Goal: Information Seeking & Learning: Find specific page/section

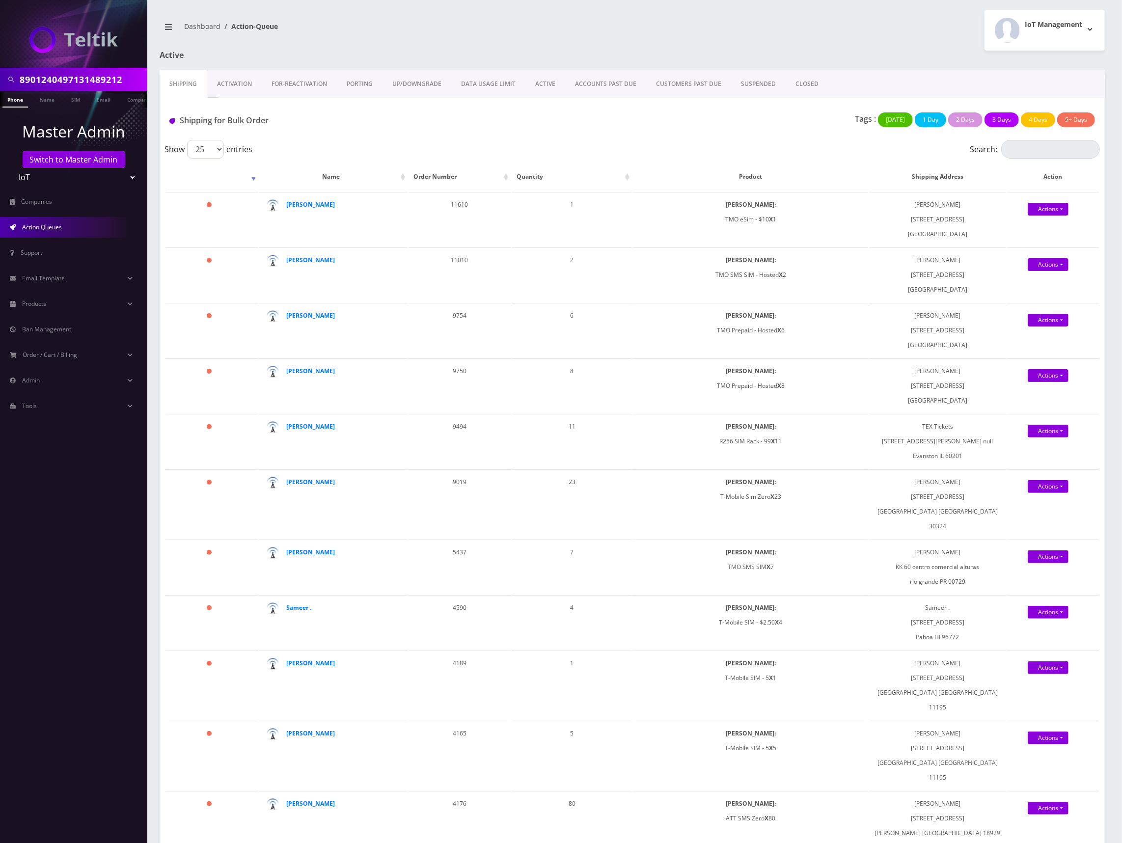
scroll to position [0, 5]
click at [240, 84] on link "Activation" at bounding box center [234, 84] width 54 height 28
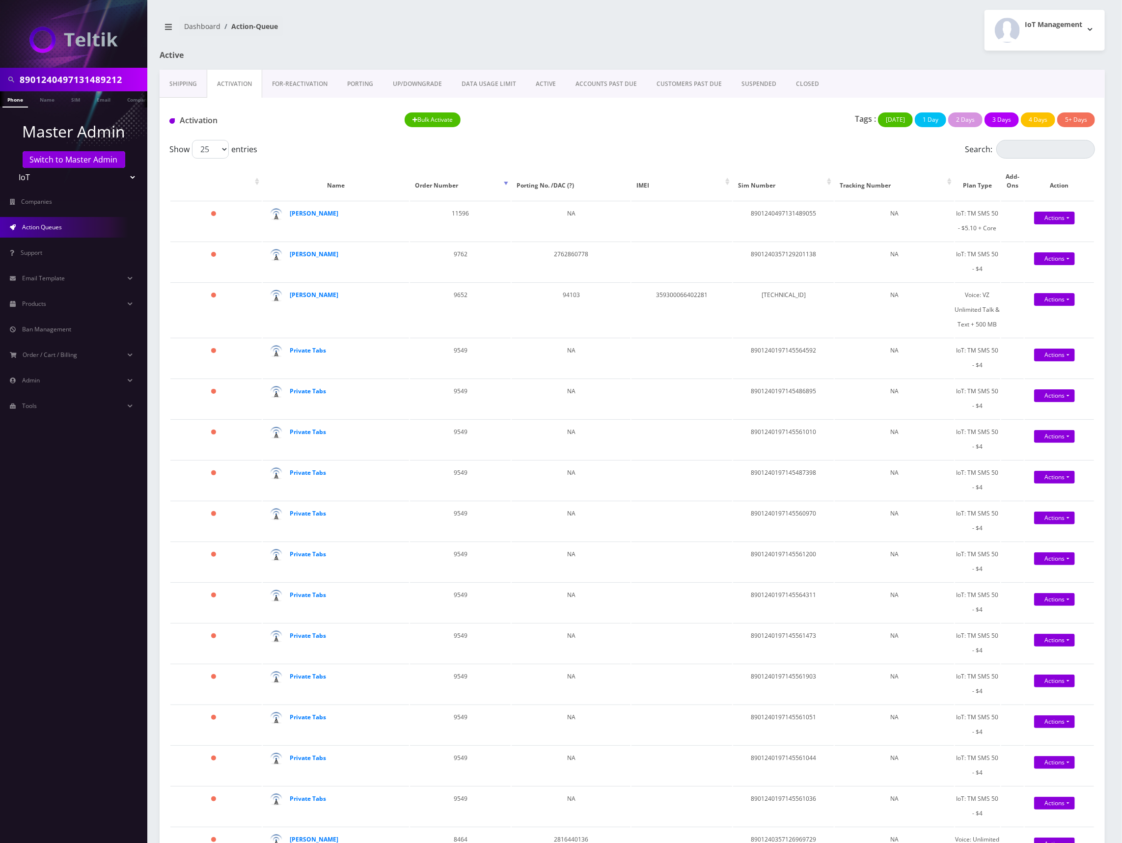
drag, startPoint x: 240, startPoint y: 104, endPoint x: 689, endPoint y: 120, distance: 449.5
click at [689, 120] on div "Tags : [DATE] 1 Day 2 Days 3 Days 4 Days 5+ Days" at bounding box center [867, 122] width 470 height 20
click at [90, 83] on input "8901240497131489212" at bounding box center [82, 79] width 125 height 19
paste input "[PERSON_NAME][EMAIL_ADDRESS][DOMAIN_NAME]"
type input "[PERSON_NAME][EMAIL_ADDRESS][DOMAIN_NAME]"
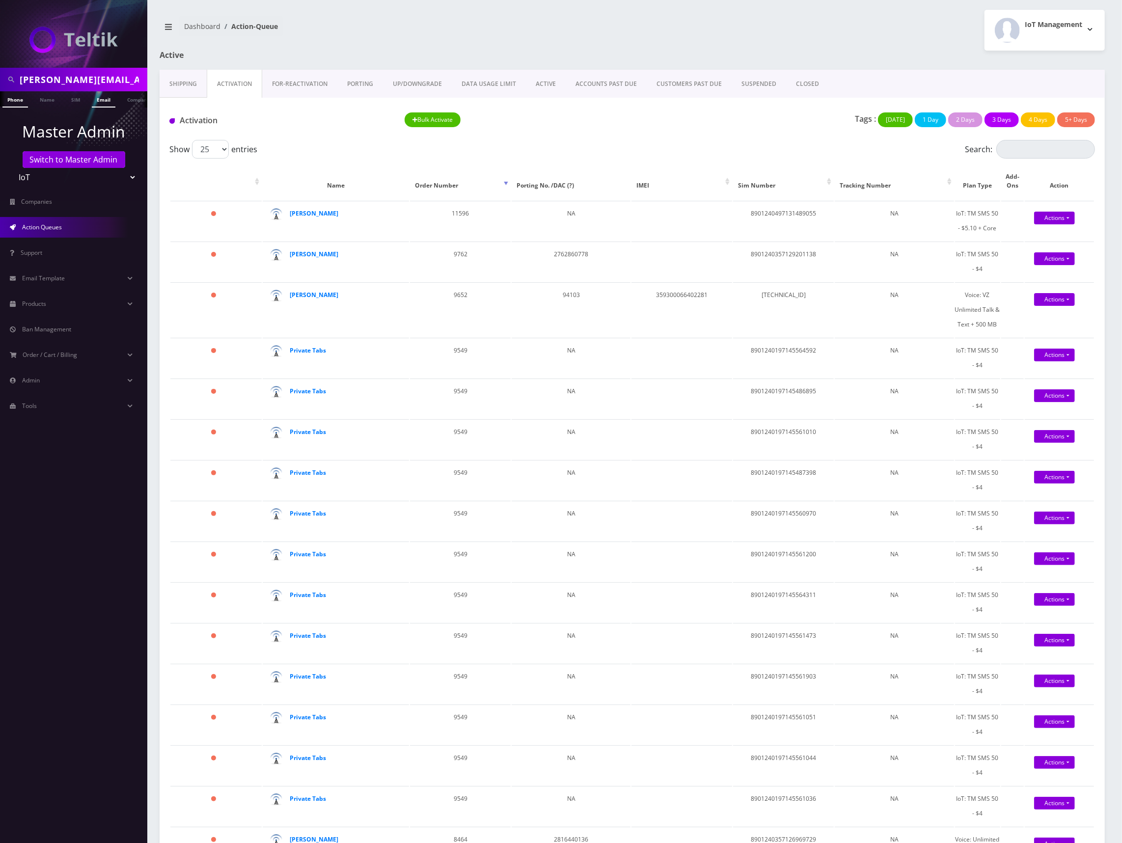
click at [101, 98] on link "Email" at bounding box center [104, 99] width 24 height 16
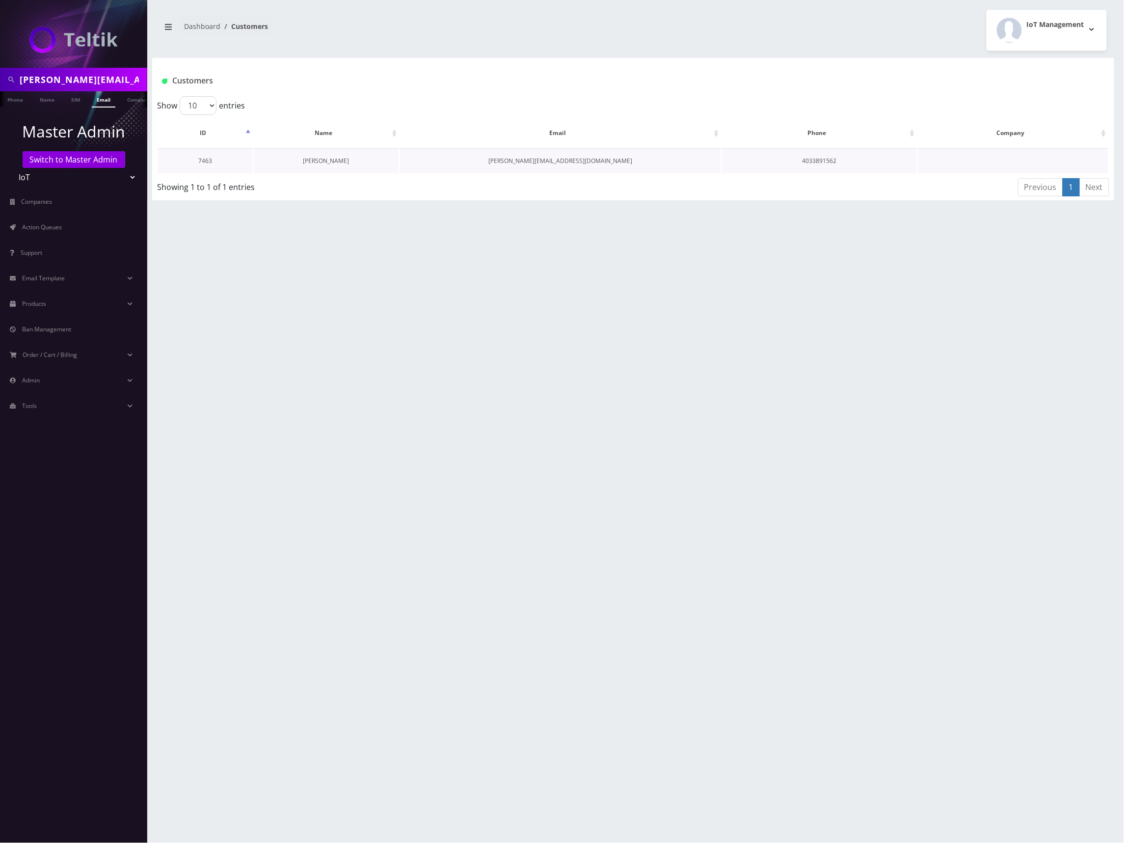
click at [323, 157] on link "Paul C" at bounding box center [326, 161] width 46 height 8
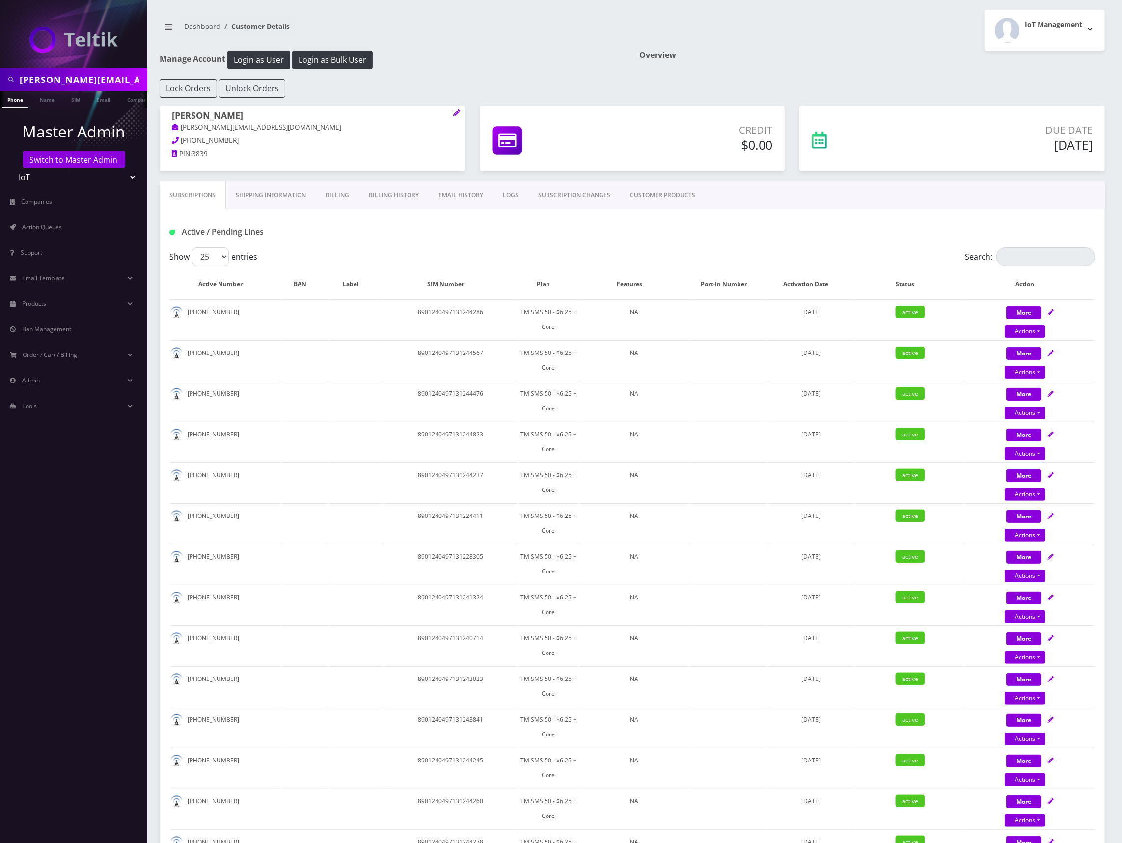
click at [653, 192] on link "CUSTOMER PRODUCTS" at bounding box center [662, 195] width 85 height 28
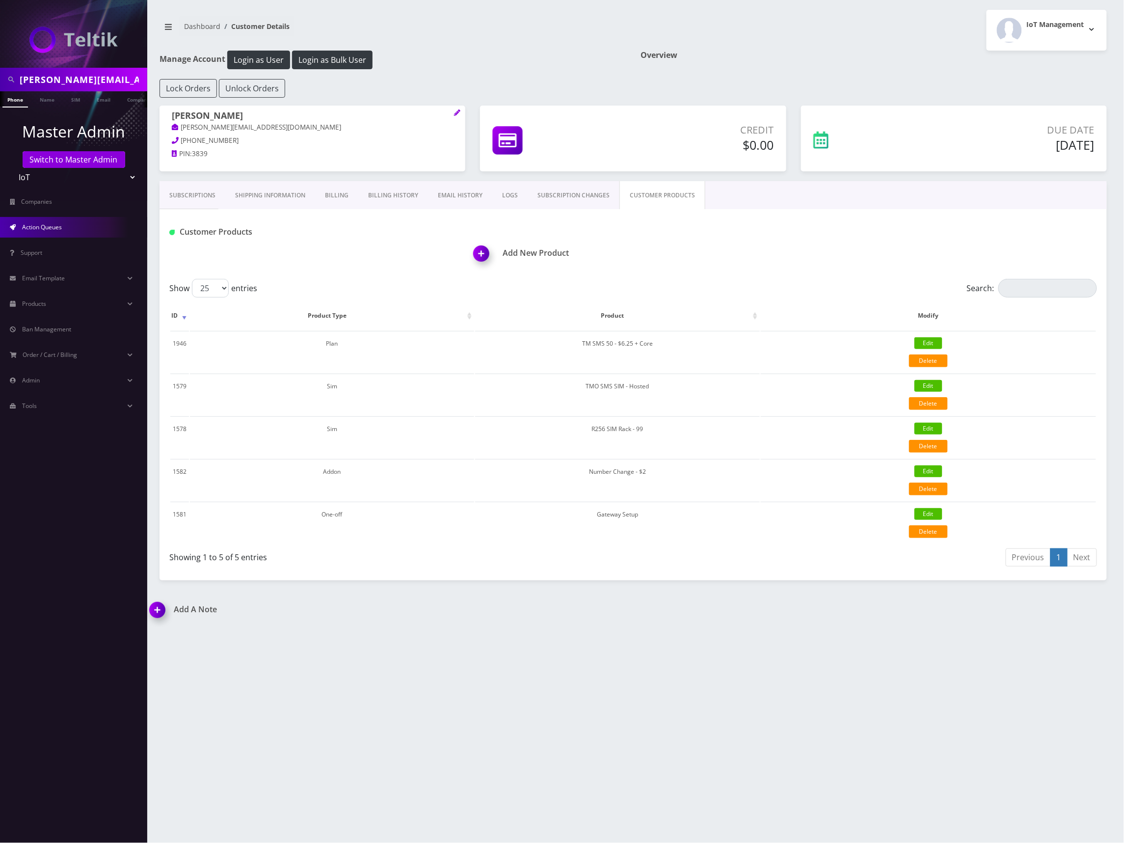
click at [46, 225] on span "Action Queues" at bounding box center [42, 227] width 40 height 8
